Goal: Task Accomplishment & Management: Use online tool/utility

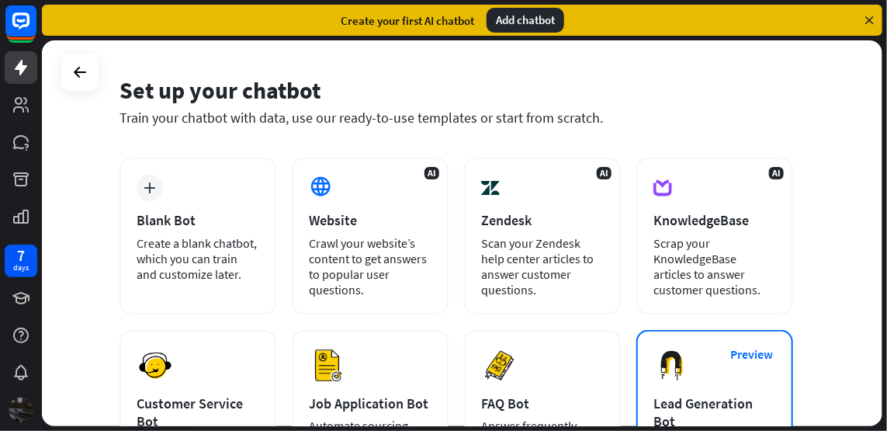
scroll to position [18, 0]
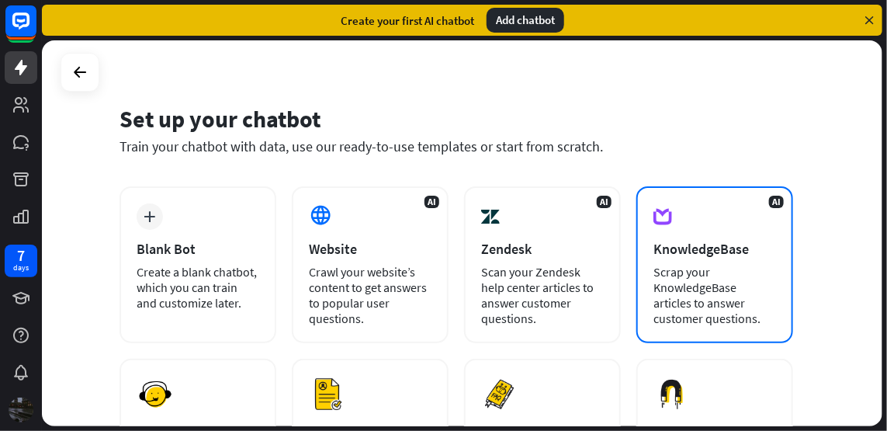
click at [708, 293] on div "Scrap your KnowledgeBase articles to answer customer questions." at bounding box center [715, 295] width 123 height 62
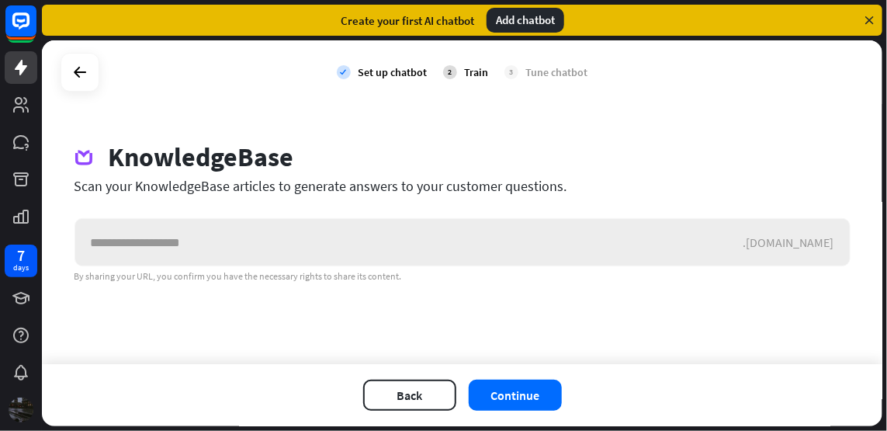
click at [224, 256] on input "text" at bounding box center [409, 242] width 668 height 47
click at [212, 251] on input "text" at bounding box center [409, 242] width 668 height 47
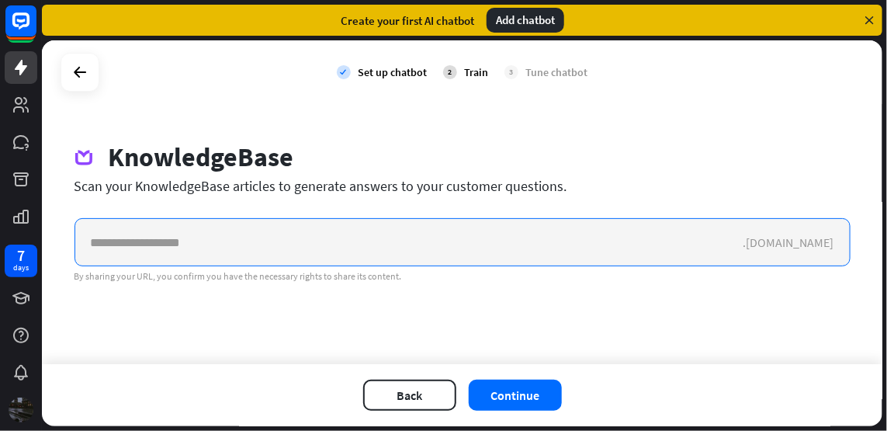
paste input "**********"
type input "**********"
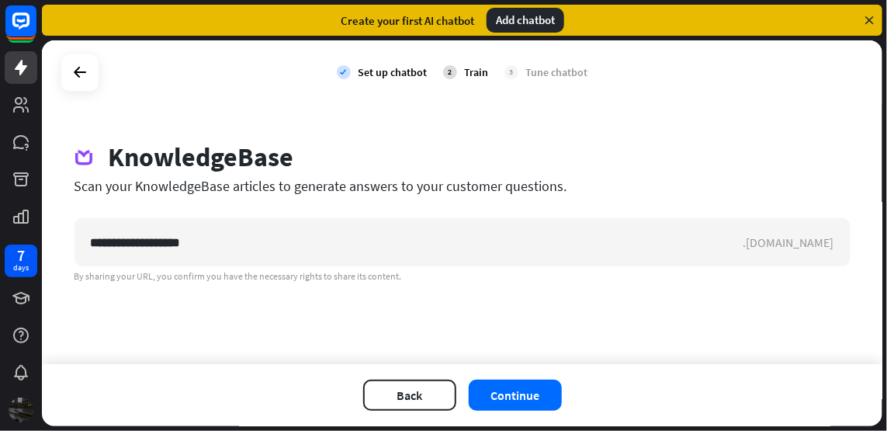
drag, startPoint x: 252, startPoint y: 256, endPoint x: 610, endPoint y: 356, distance: 371.4
click at [619, 356] on div "**********" at bounding box center [462, 202] width 841 height 324
click at [534, 399] on button "Continue" at bounding box center [515, 395] width 93 height 31
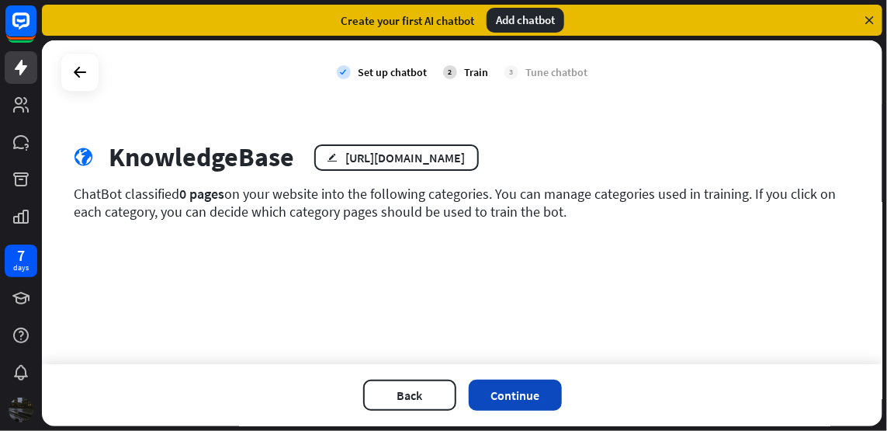
click at [510, 397] on button "Continue" at bounding box center [515, 395] width 93 height 31
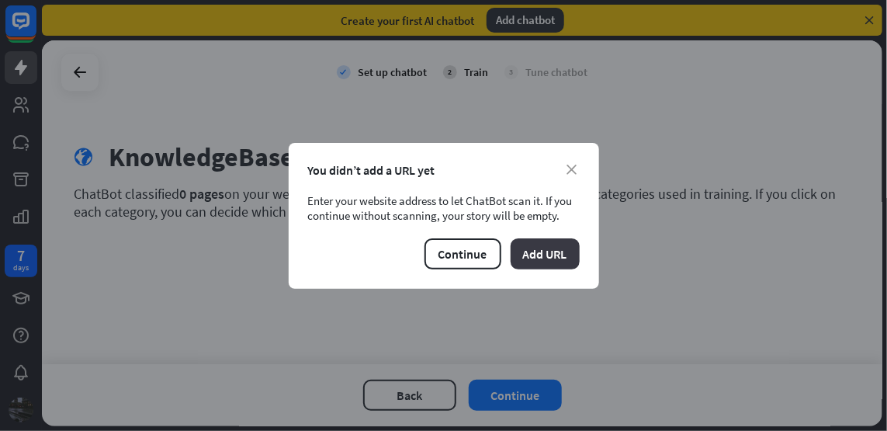
click at [542, 254] on button "Add URL" at bounding box center [545, 253] width 69 height 31
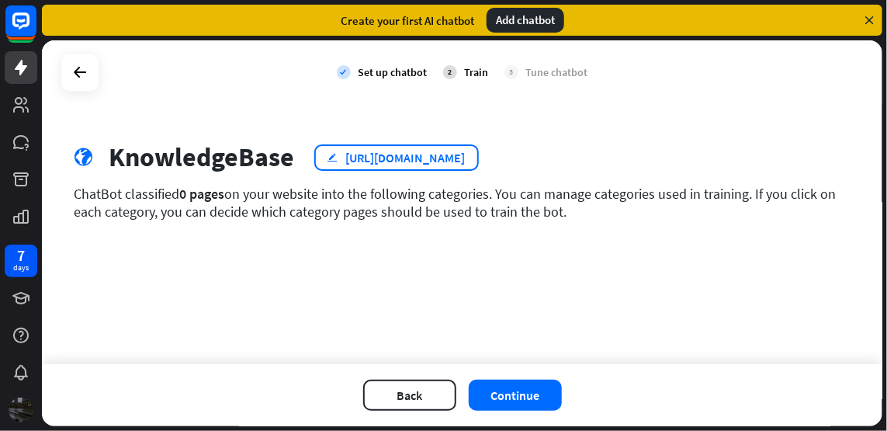
click at [383, 164] on div "[URL][DOMAIN_NAME]" at bounding box center [406, 158] width 120 height 16
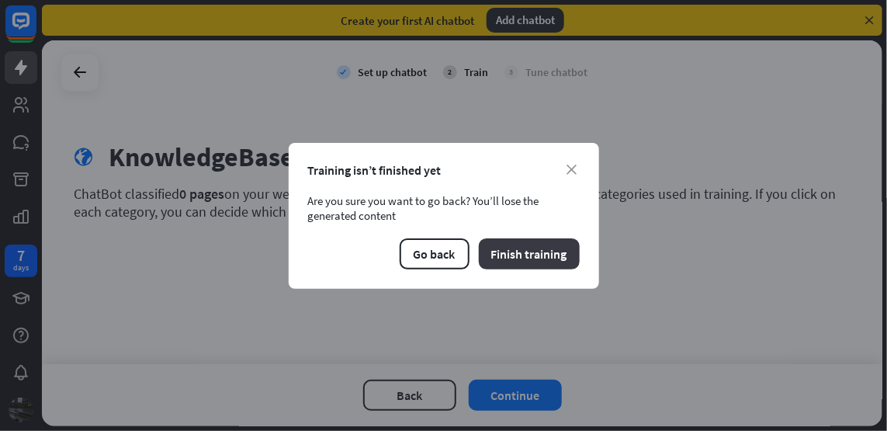
click at [505, 251] on button "Finish training" at bounding box center [529, 253] width 101 height 31
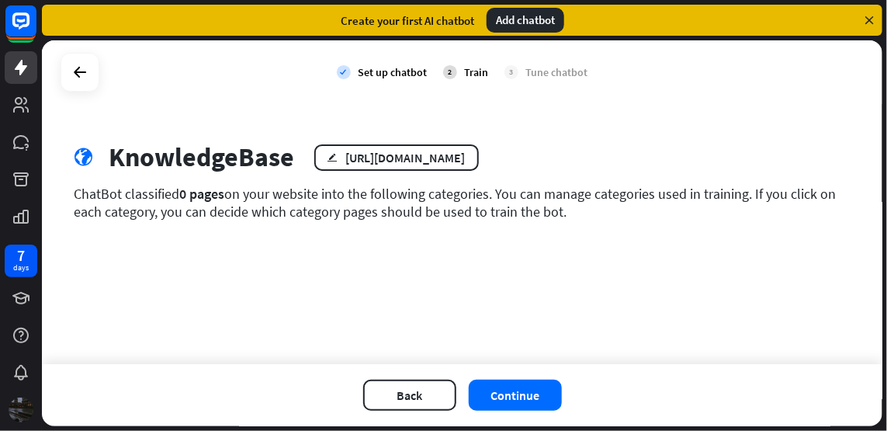
click at [444, 236] on div "globe KnowledgeBase edit [URL][DOMAIN_NAME] ChatBot classified 0 pages on your …" at bounding box center [463, 192] width 814 height 102
click at [616, 210] on div "ChatBot classified 0 pages on your website into the following categories. You c…" at bounding box center [463, 203] width 776 height 36
click at [557, 210] on div "ChatBot classified 0 pages on your website into the following categories. You c…" at bounding box center [463, 203] width 776 height 36
click at [485, 78] on div "Train" at bounding box center [477, 72] width 24 height 14
click at [492, 389] on button "Continue" at bounding box center [515, 395] width 93 height 31
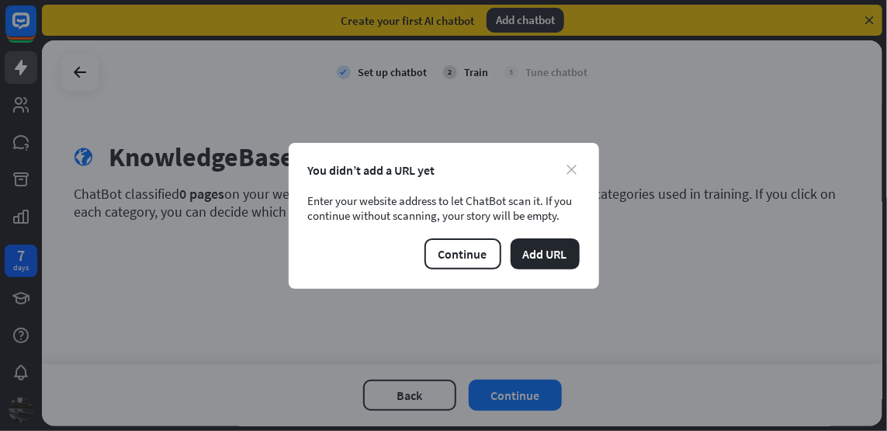
click at [569, 165] on icon "close" at bounding box center [572, 170] width 10 height 10
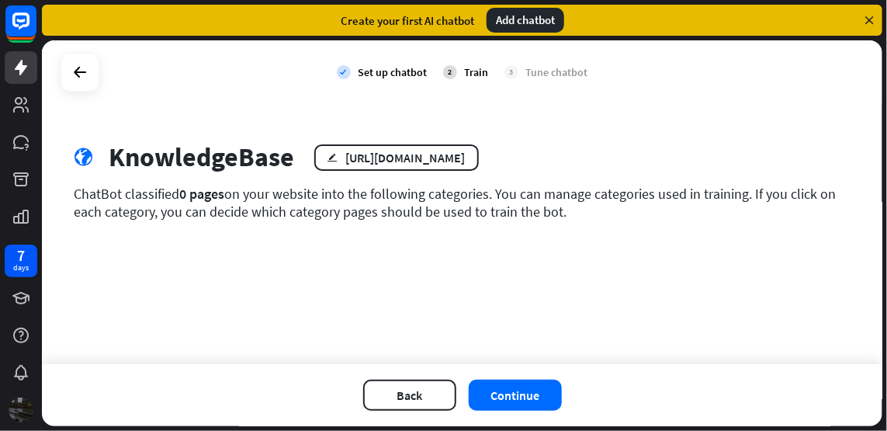
click at [373, 70] on div "Set up chatbot" at bounding box center [393, 72] width 69 height 14
click at [71, 75] on icon at bounding box center [80, 72] width 19 height 19
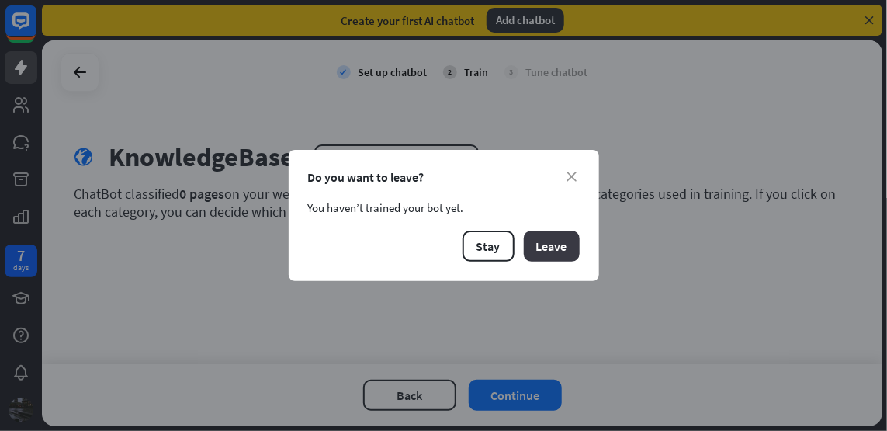
click at [543, 252] on button "Leave" at bounding box center [552, 246] width 56 height 31
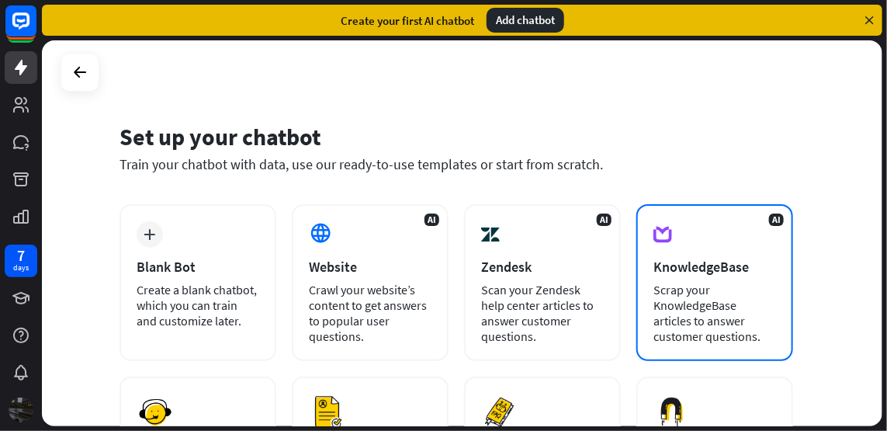
click at [707, 298] on div "Scrap your KnowledgeBase articles to answer customer questions." at bounding box center [715, 313] width 123 height 62
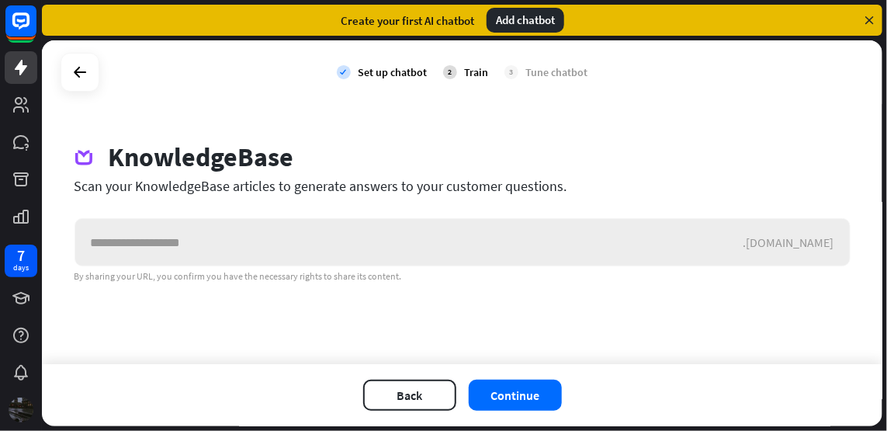
click at [360, 230] on input "text" at bounding box center [409, 242] width 668 height 47
type input "**********"
click at [516, 389] on button "Continue" at bounding box center [515, 395] width 93 height 31
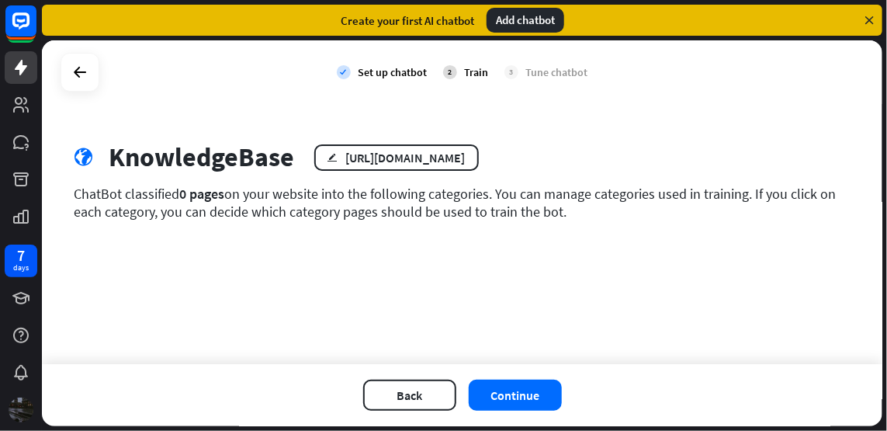
click at [505, 373] on div "Back Continue" at bounding box center [462, 395] width 841 height 62
click at [509, 390] on button "Continue" at bounding box center [515, 395] width 93 height 31
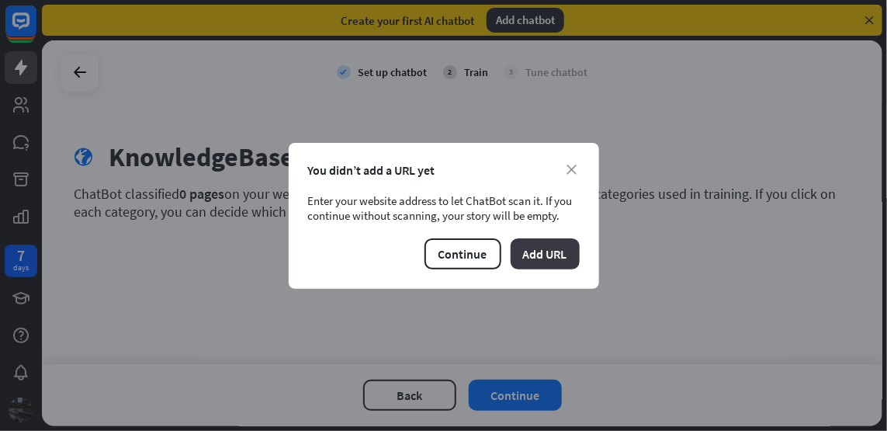
click at [525, 251] on button "Add URL" at bounding box center [545, 253] width 69 height 31
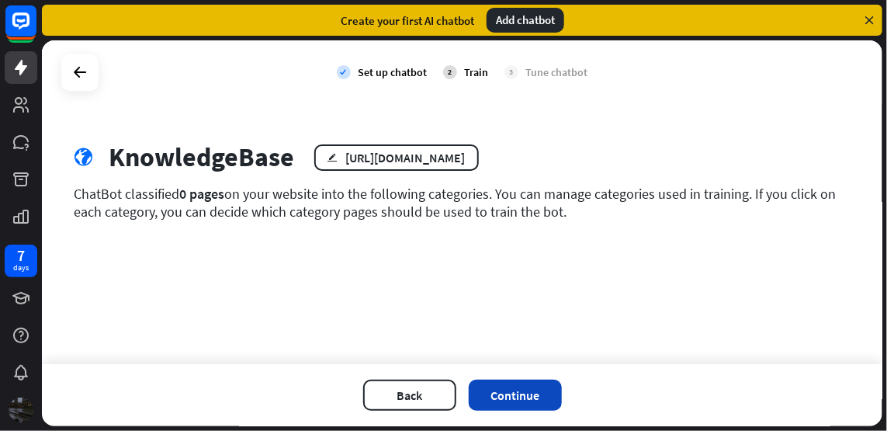
click at [526, 395] on button "Continue" at bounding box center [515, 395] width 93 height 31
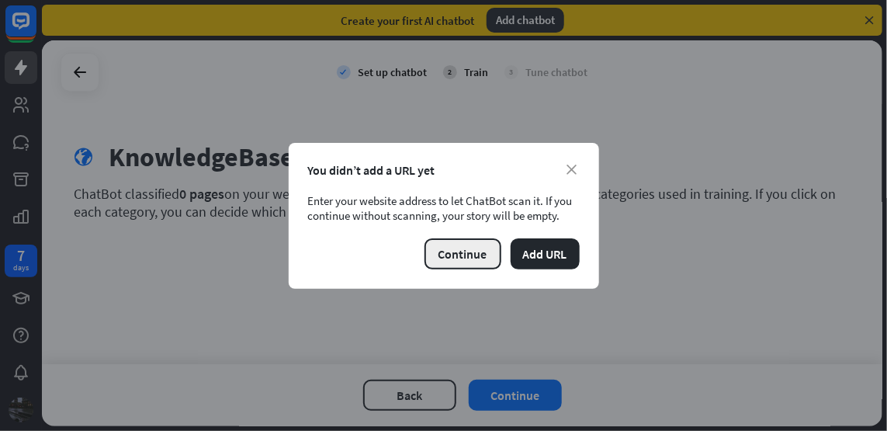
click at [471, 253] on button "Continue" at bounding box center [463, 253] width 77 height 31
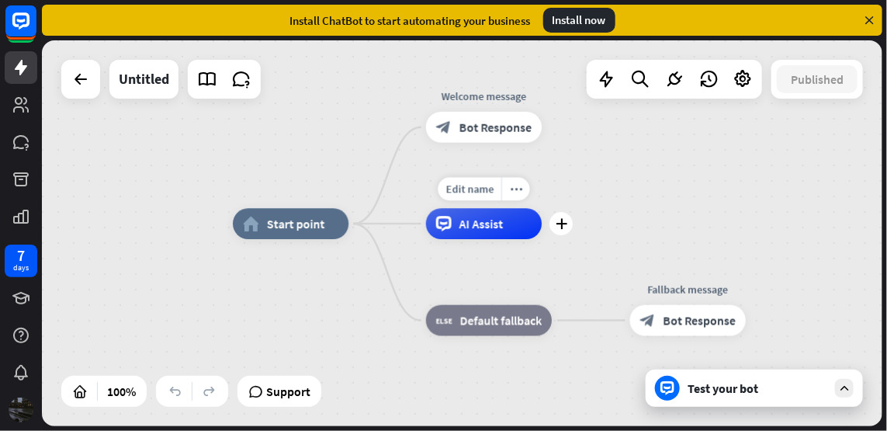
click at [457, 123] on div "block_bot_response Bot Response" at bounding box center [484, 127] width 116 height 31
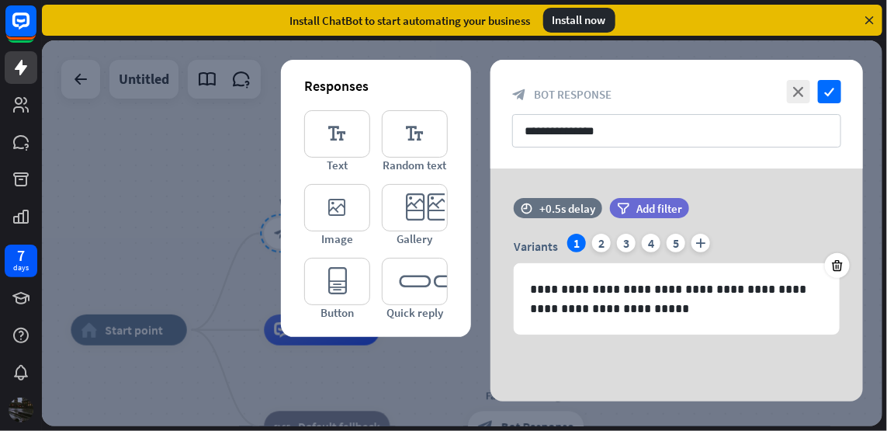
click at [188, 178] on div at bounding box center [462, 233] width 841 height 386
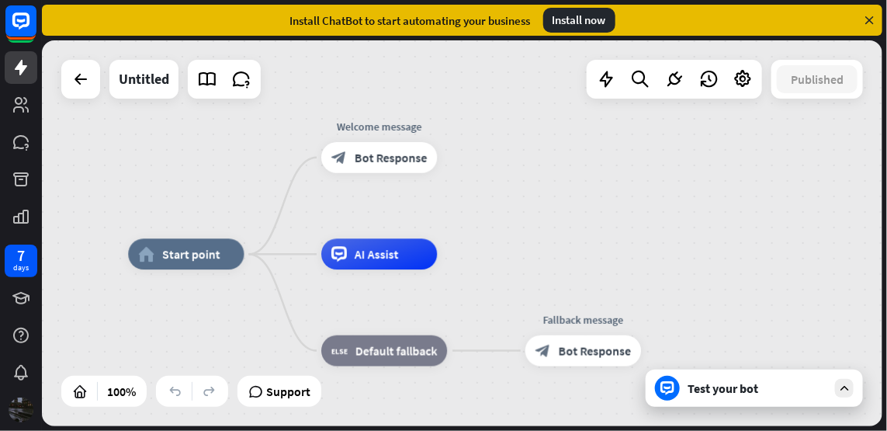
click at [353, 251] on div "AI Assist" at bounding box center [379, 253] width 116 height 31
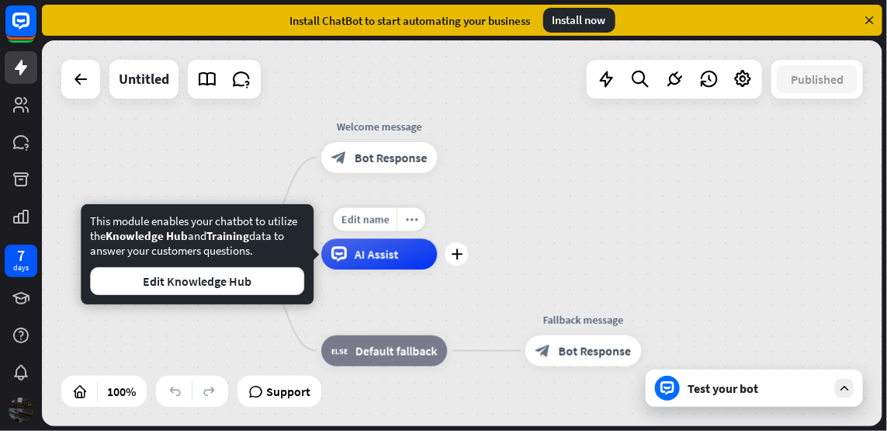
click at [182, 152] on div "home_2 Start point Welcome message block_bot_response Bot Response Edit name mo…" at bounding box center [462, 233] width 841 height 386
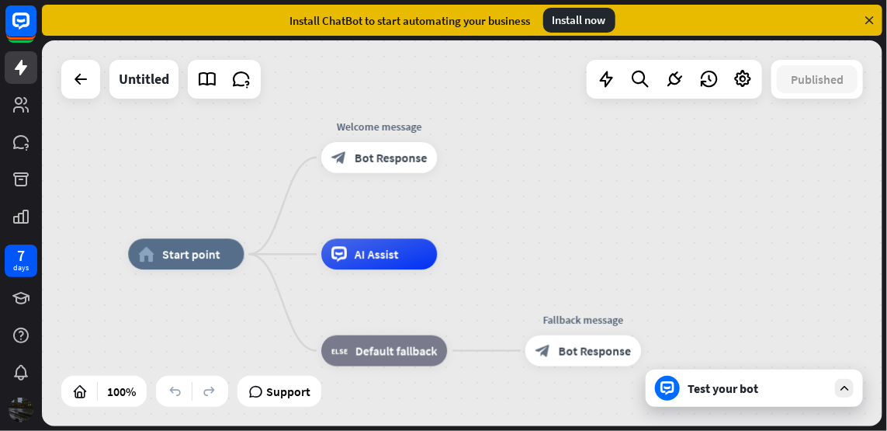
click at [359, 336] on div "block_fallback Default fallback" at bounding box center [384, 350] width 126 height 31
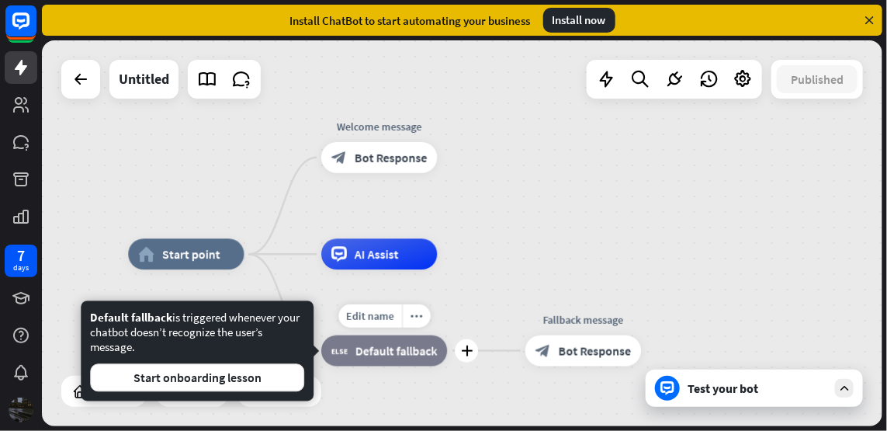
click at [182, 146] on div "home_2 Start point Welcome message block_bot_response Bot Response AI Assist Ed…" at bounding box center [462, 233] width 841 height 386
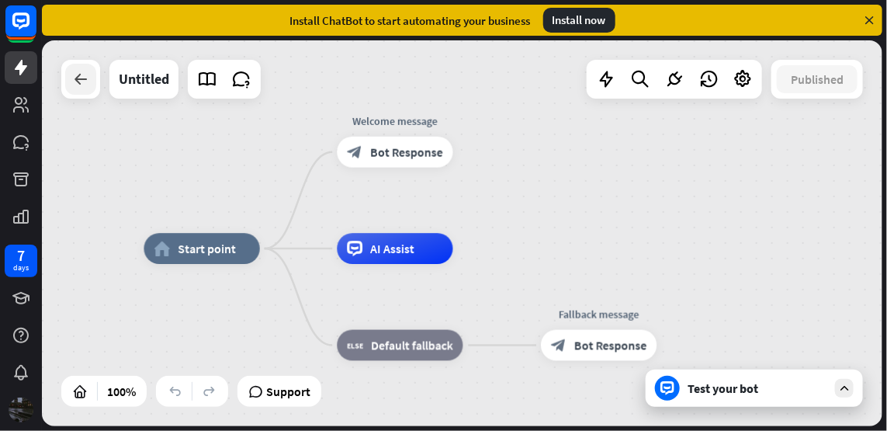
click at [82, 89] on div at bounding box center [80, 79] width 31 height 31
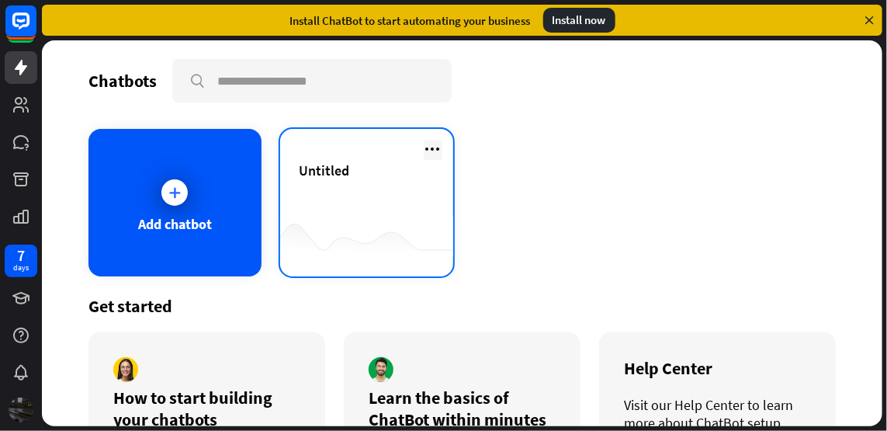
click at [424, 149] on icon at bounding box center [433, 149] width 19 height 19
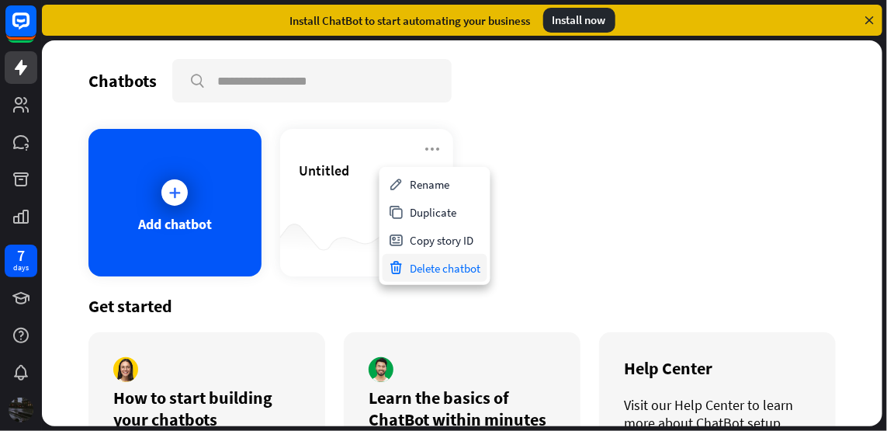
click at [439, 269] on div "Delete chatbot" at bounding box center [435, 268] width 105 height 28
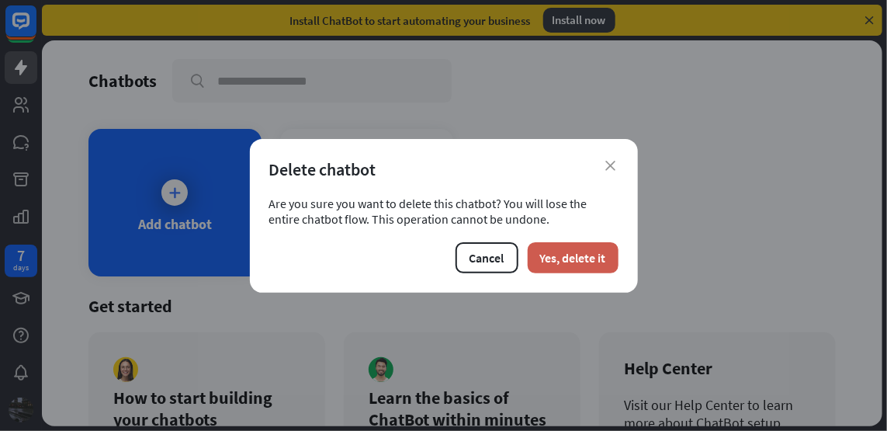
click at [584, 265] on button "Yes, delete it" at bounding box center [573, 257] width 91 height 31
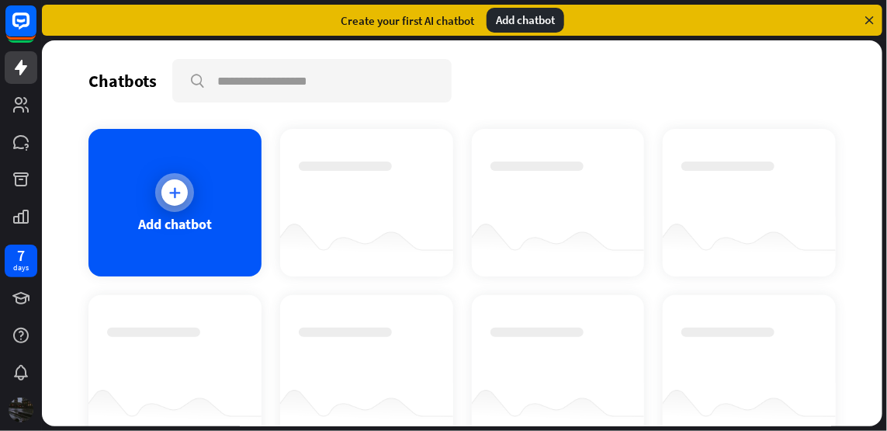
click at [217, 172] on div "Add chatbot" at bounding box center [174, 202] width 173 height 147
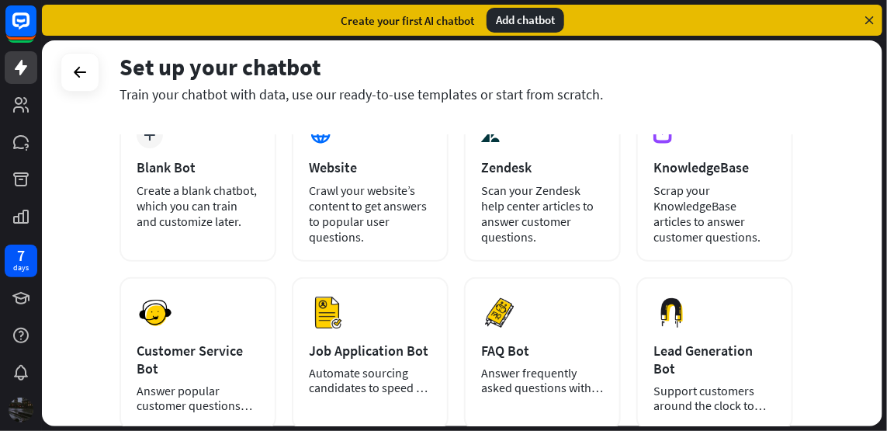
scroll to position [55, 0]
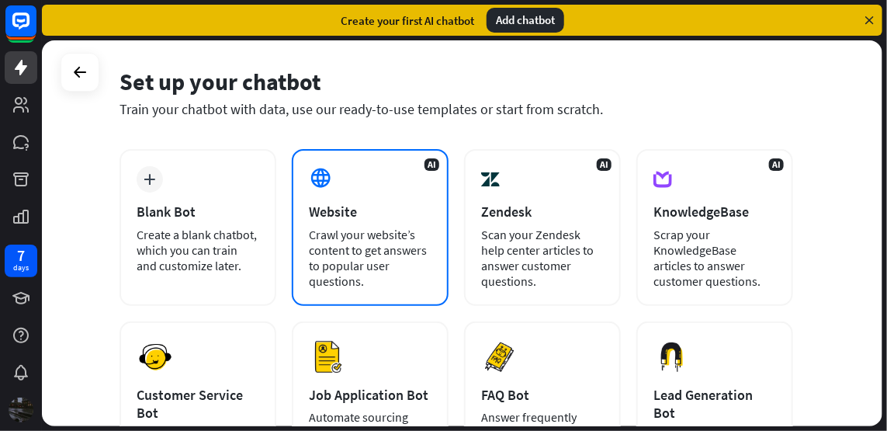
click at [411, 259] on div "Crawl your website’s content to get answers to popular user questions." at bounding box center [370, 258] width 123 height 62
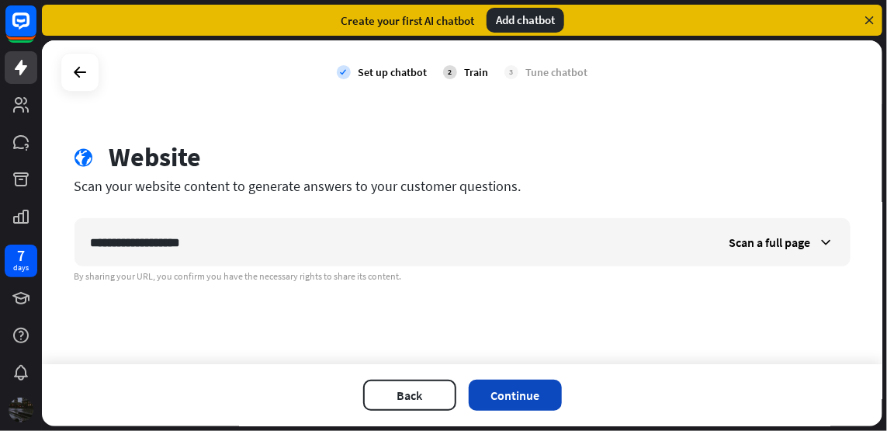
type input "**********"
click at [529, 400] on button "Continue" at bounding box center [515, 395] width 93 height 31
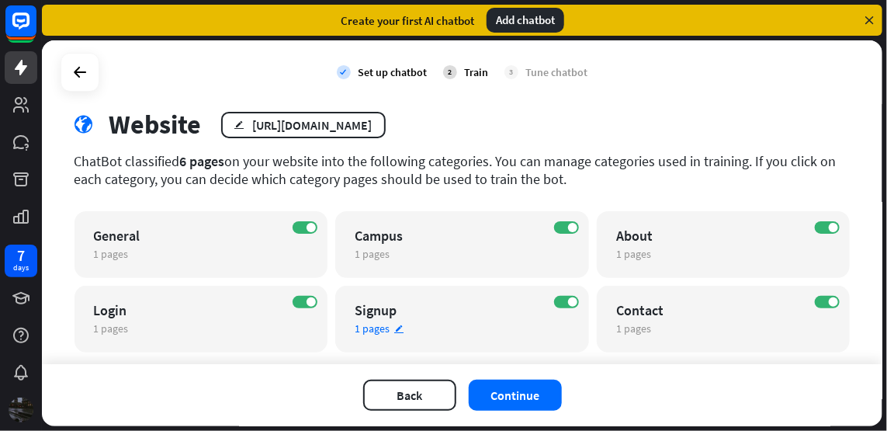
scroll to position [70, 0]
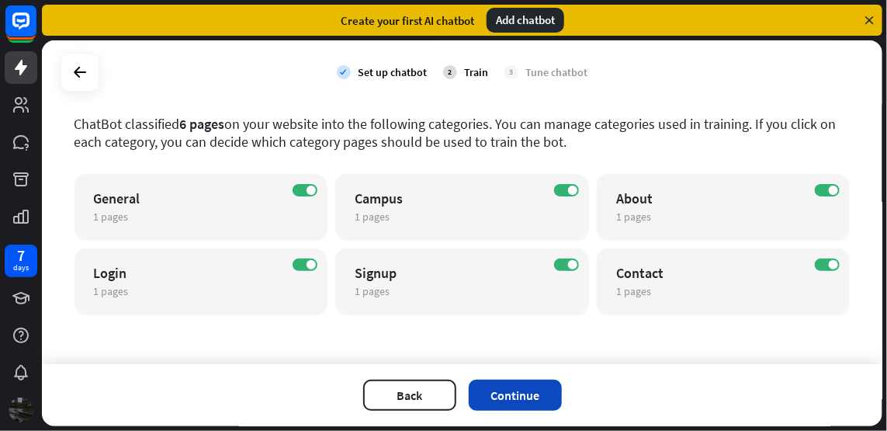
click at [541, 387] on button "Continue" at bounding box center [515, 395] width 93 height 31
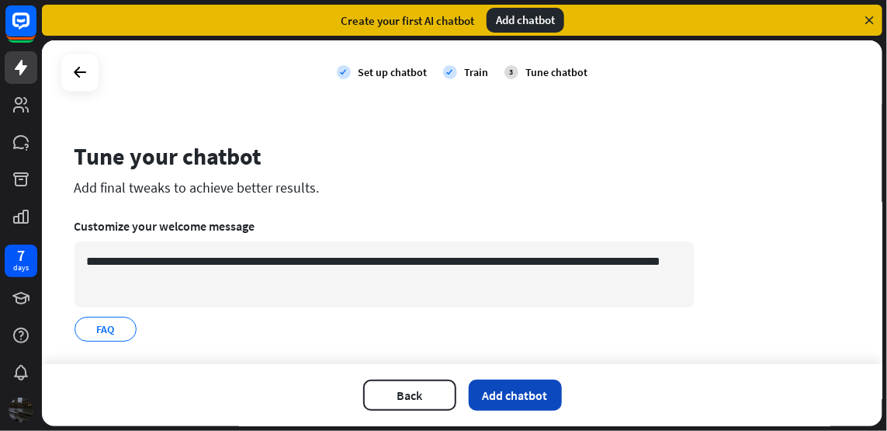
click at [510, 389] on button "Add chatbot" at bounding box center [515, 395] width 93 height 31
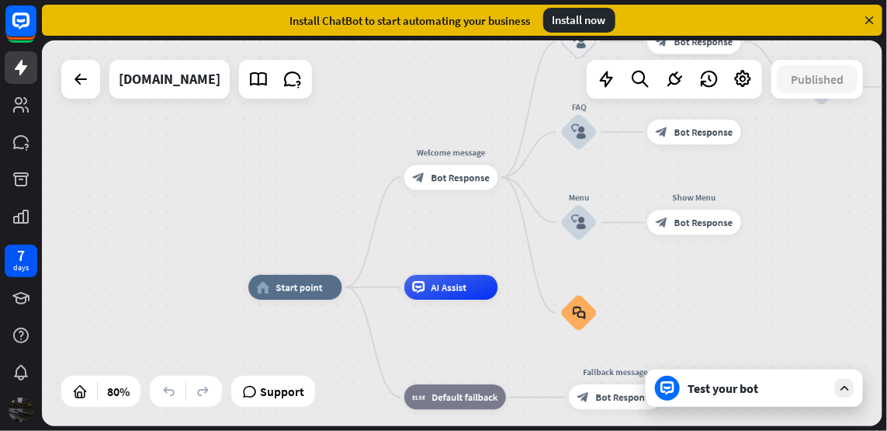
drag, startPoint x: 672, startPoint y: 130, endPoint x: 639, endPoint y: 181, distance: 60.5
click at [639, 181] on div "home_2 Start point Welcome message block_bot_response Bot Response Back to Menu…" at bounding box center [462, 233] width 841 height 386
click at [94, 85] on div at bounding box center [80, 79] width 31 height 31
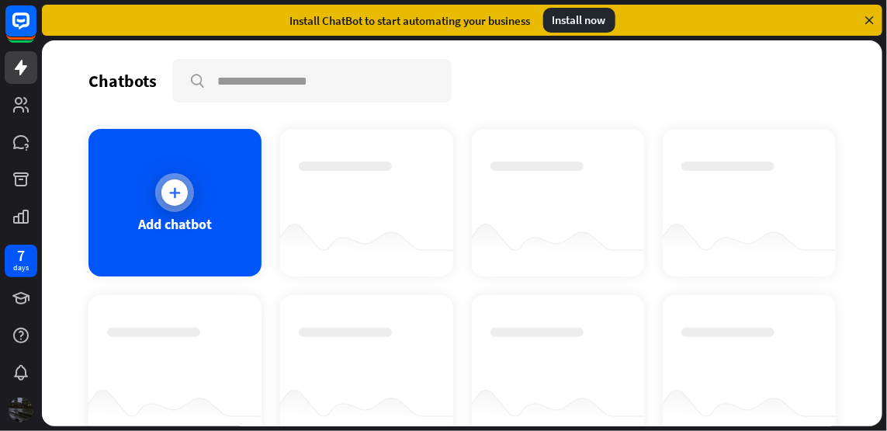
click at [178, 167] on div "Add chatbot" at bounding box center [174, 202] width 173 height 147
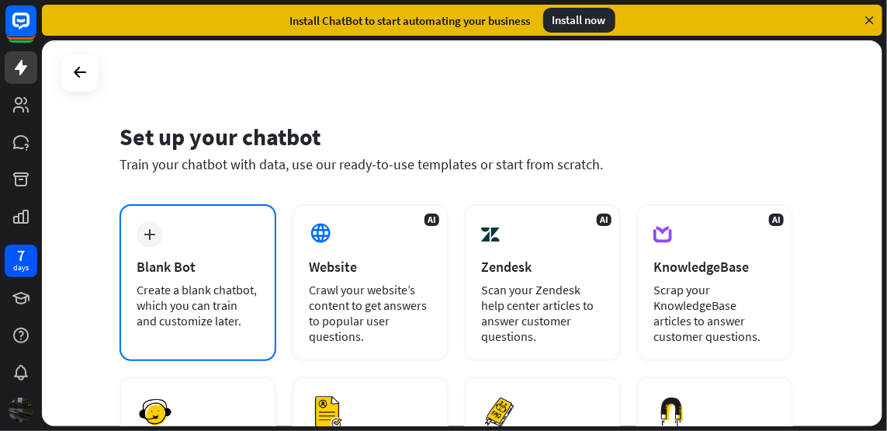
click at [212, 314] on div "Create a blank chatbot, which you can train and customize later." at bounding box center [198, 305] width 123 height 47
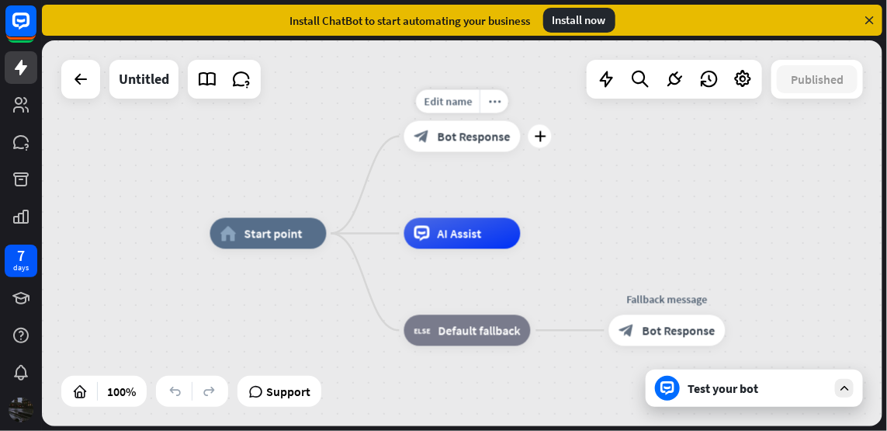
click at [442, 145] on div "block_bot_response Bot Response" at bounding box center [462, 136] width 116 height 31
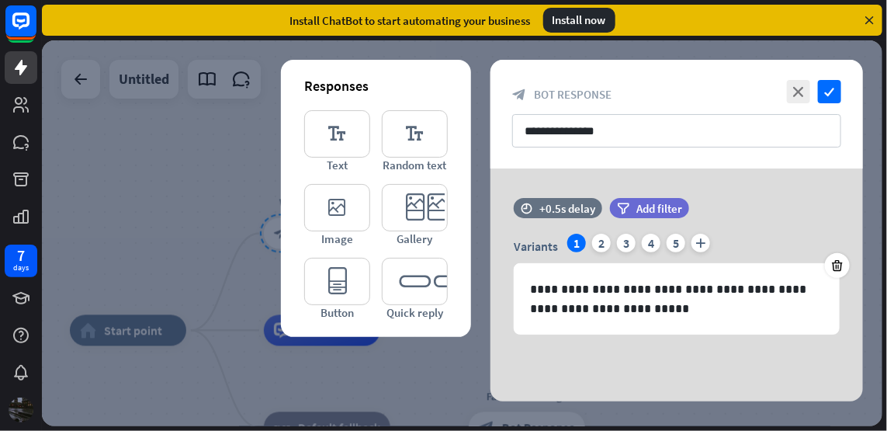
click at [178, 193] on div at bounding box center [462, 233] width 841 height 386
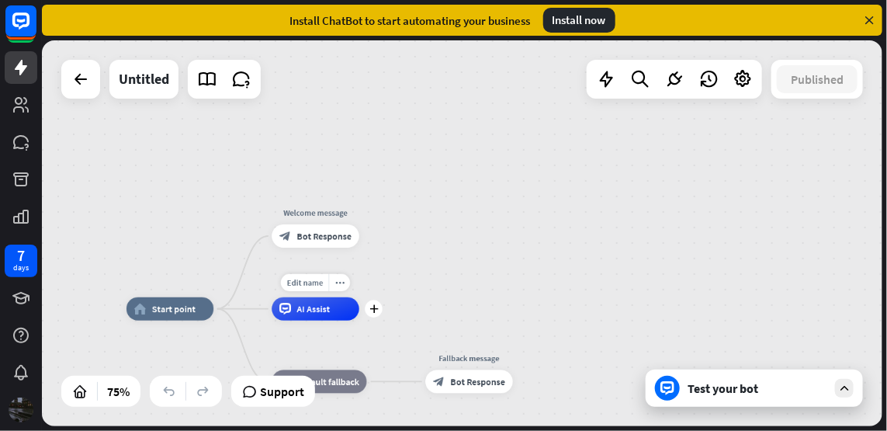
click at [307, 318] on div "AI Assist" at bounding box center [316, 308] width 88 height 23
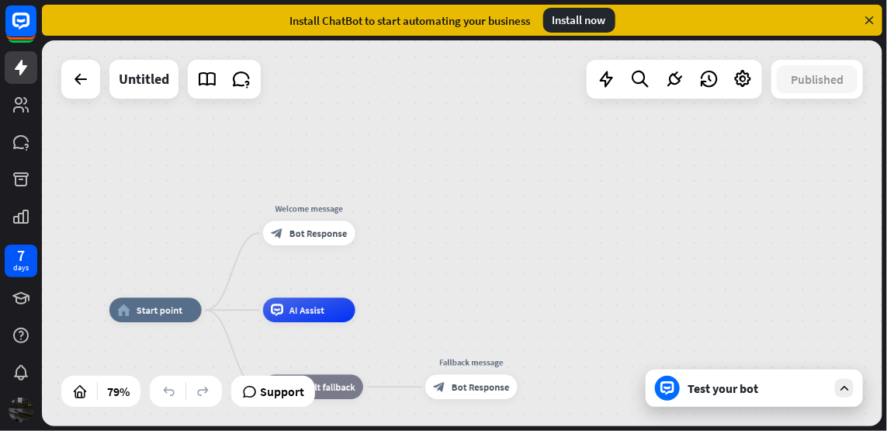
click at [440, 265] on div "home_2 Start point Welcome message block_bot_response Bot Response AI Assist bl…" at bounding box center [462, 233] width 841 height 386
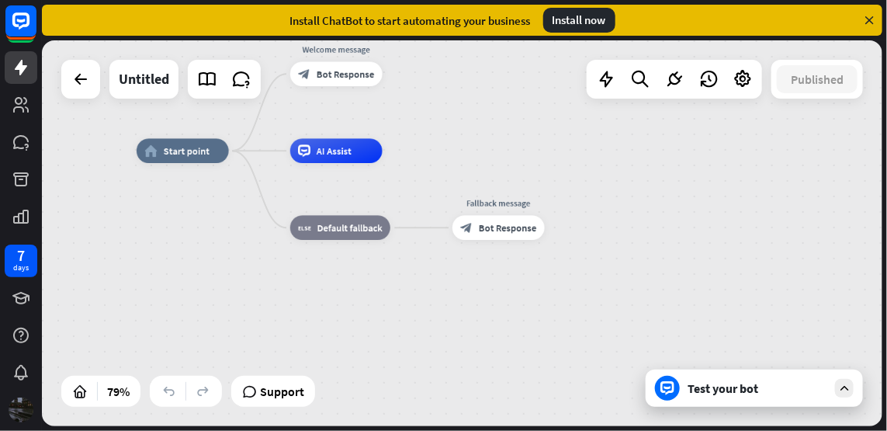
drag, startPoint x: 401, startPoint y: 290, endPoint x: 426, endPoint y: 125, distance: 166.4
click at [426, 125] on div "home_2 Start point Welcome message block_bot_response Bot Response AI Assist bl…" at bounding box center [462, 233] width 841 height 386
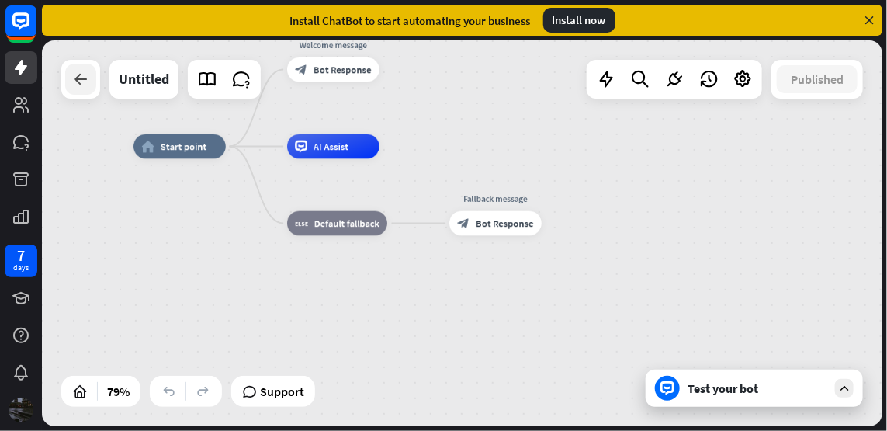
click at [88, 85] on icon at bounding box center [80, 79] width 19 height 19
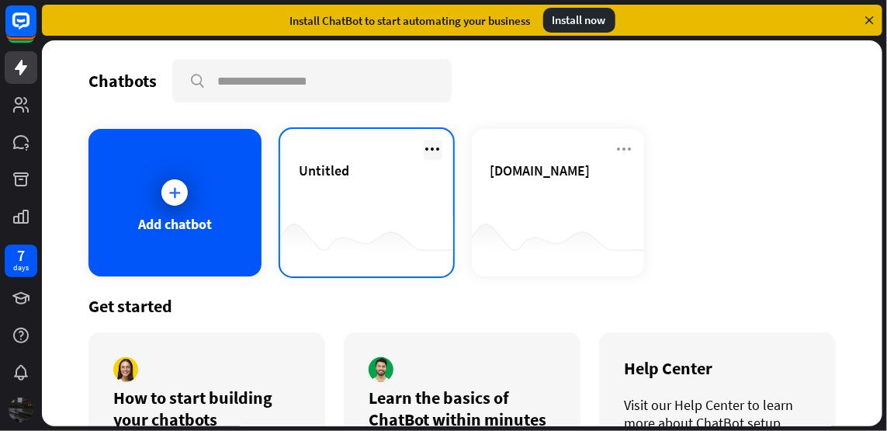
click at [424, 147] on icon at bounding box center [433, 149] width 19 height 19
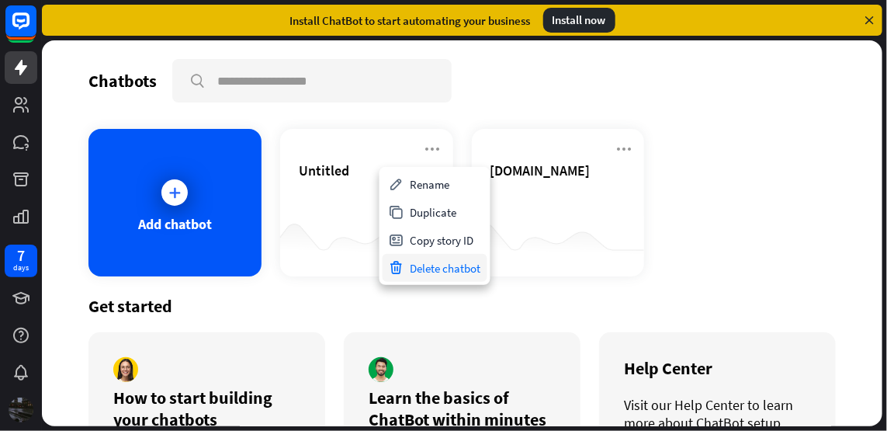
click at [411, 269] on div "Delete chatbot" at bounding box center [435, 268] width 105 height 28
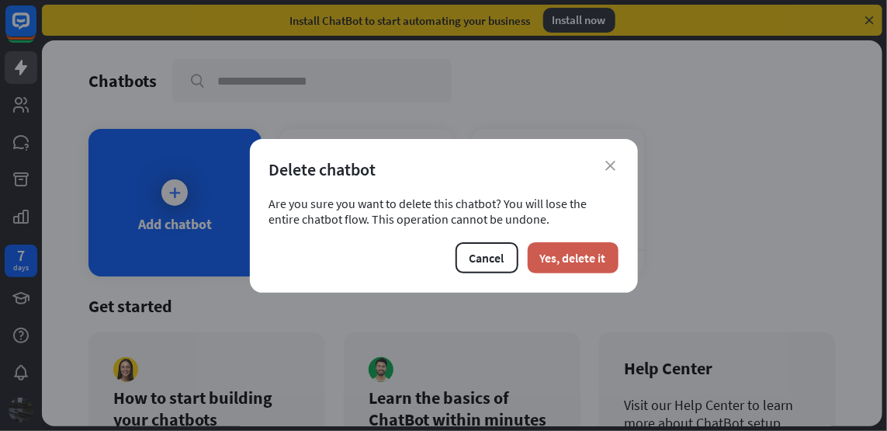
click at [547, 260] on button "Yes, delete it" at bounding box center [573, 257] width 91 height 31
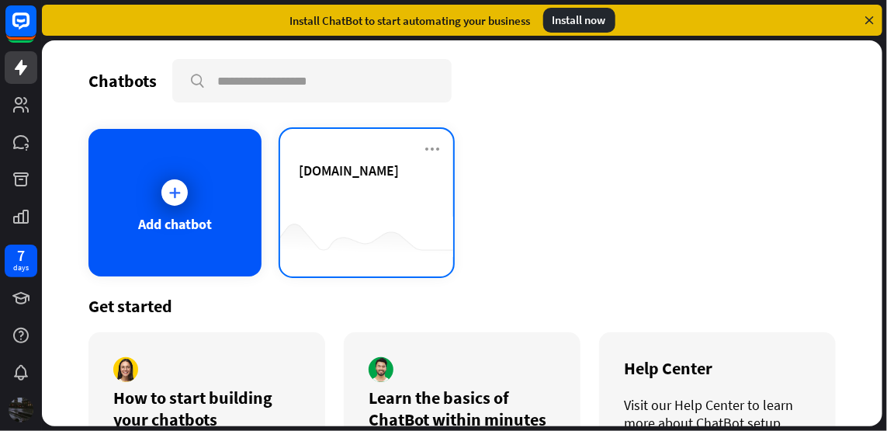
click at [363, 191] on div "[DOMAIN_NAME]" at bounding box center [367, 188] width 136 height 54
